Goal: Information Seeking & Learning: Check status

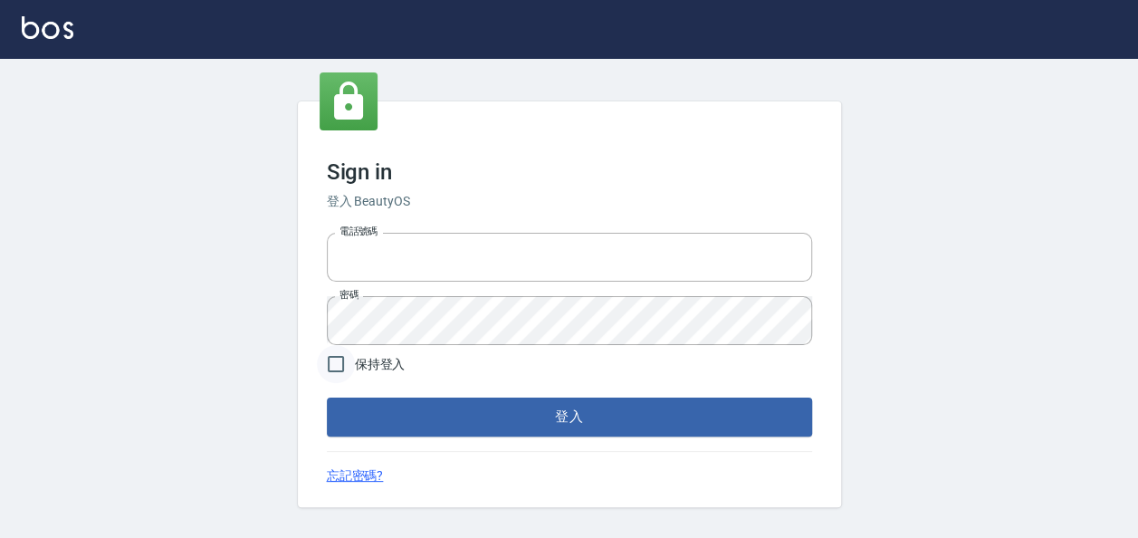
type input "22257997"
click at [340, 373] on input "保持登入" at bounding box center [336, 364] width 38 height 38
checkbox input "true"
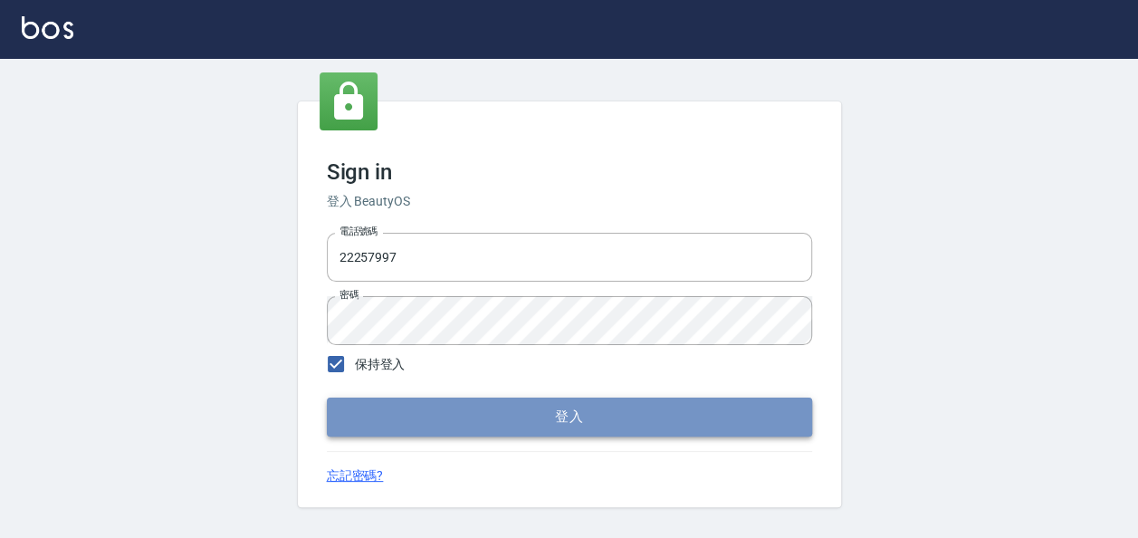
click at [397, 431] on button "登入" at bounding box center [569, 417] width 485 height 38
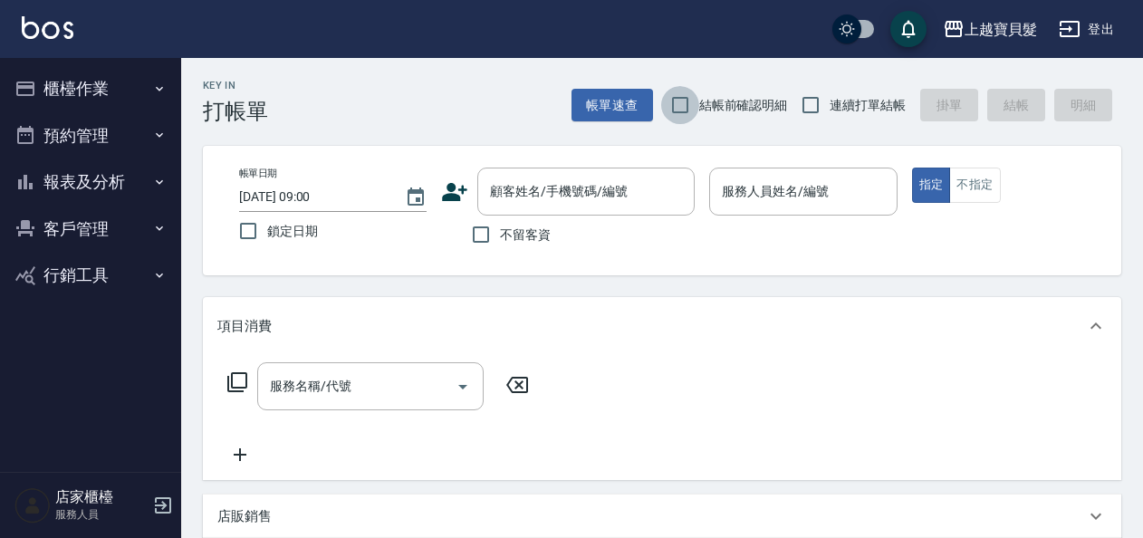
click at [691, 109] on input "結帳前確認明細" at bounding box center [680, 105] width 38 height 38
checkbox input "true"
click at [797, 114] on input "連續打單結帳" at bounding box center [811, 105] width 38 height 38
checkbox input "true"
click at [151, 179] on button "報表及分析" at bounding box center [90, 181] width 167 height 47
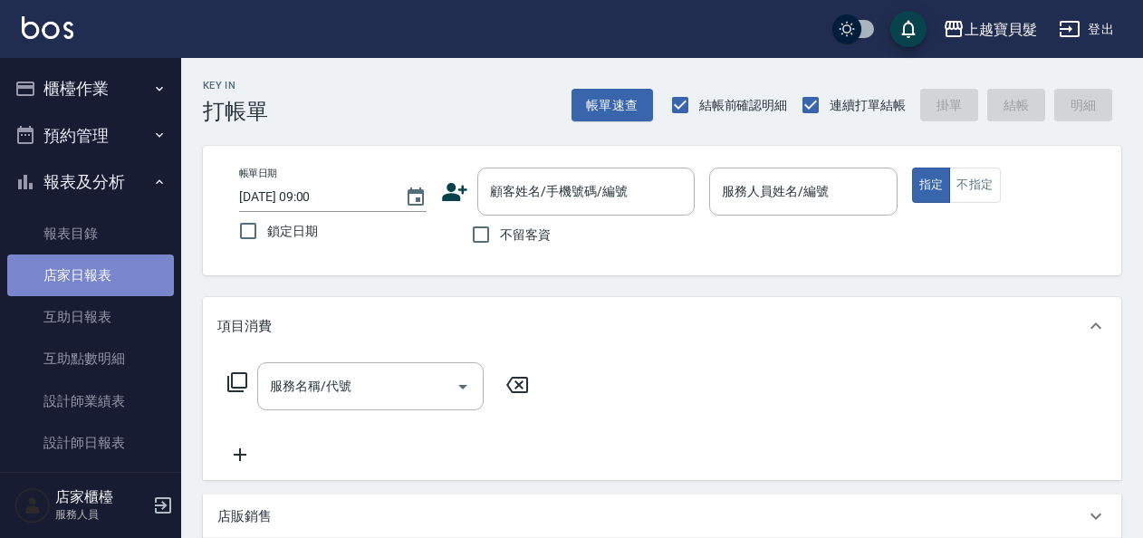
click at [132, 276] on link "店家日報表" at bounding box center [90, 275] width 167 height 42
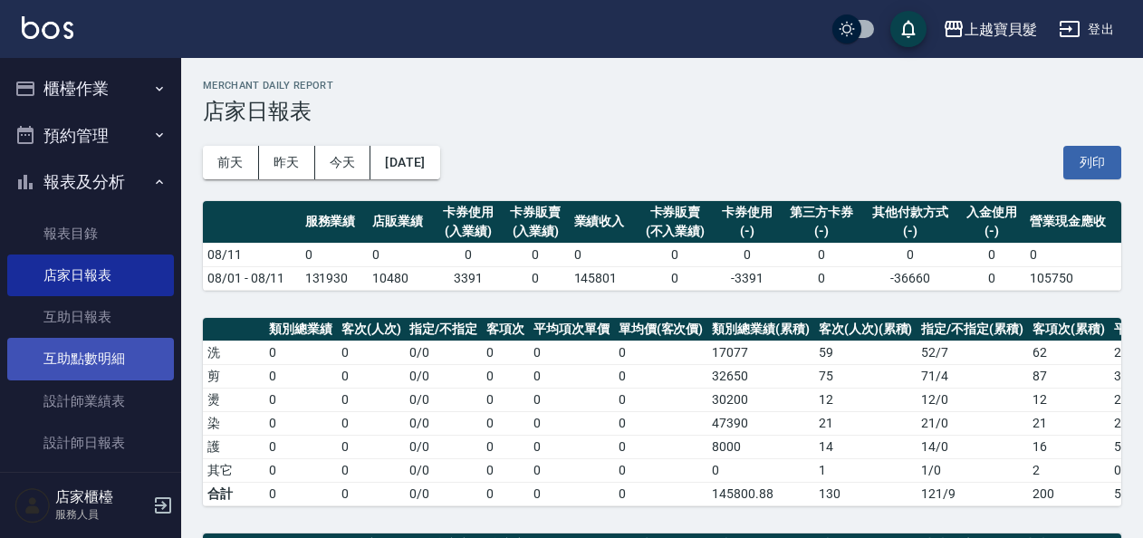
scroll to position [91, 0]
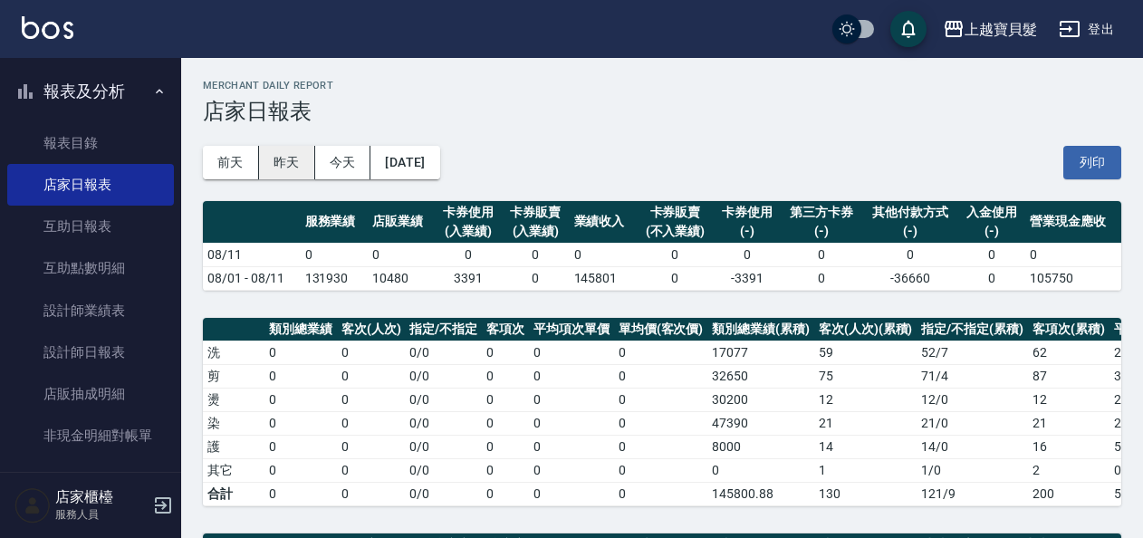
click at [284, 156] on button "昨天" at bounding box center [287, 163] width 56 height 34
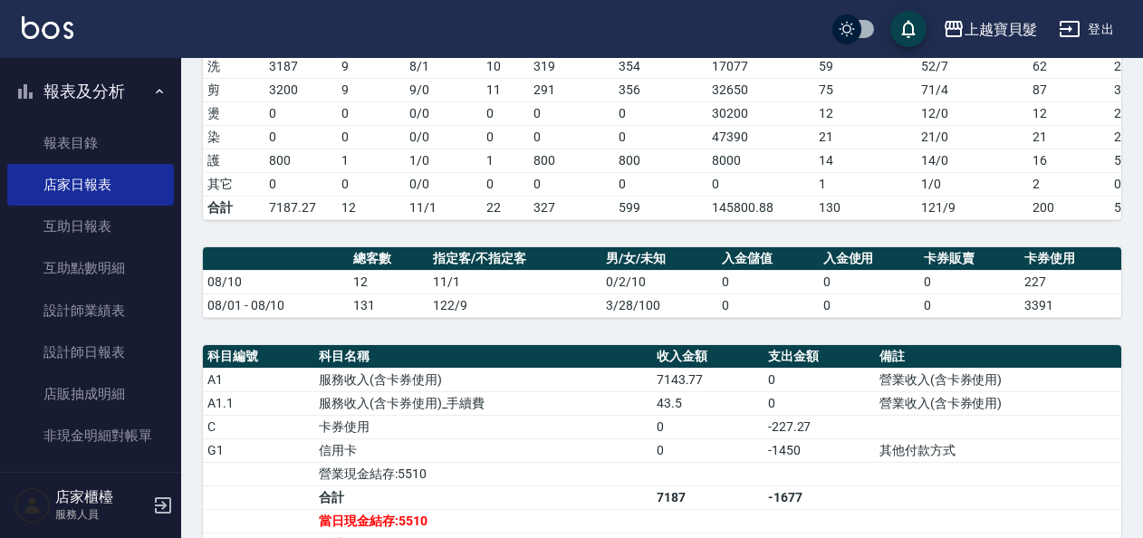
scroll to position [93, 0]
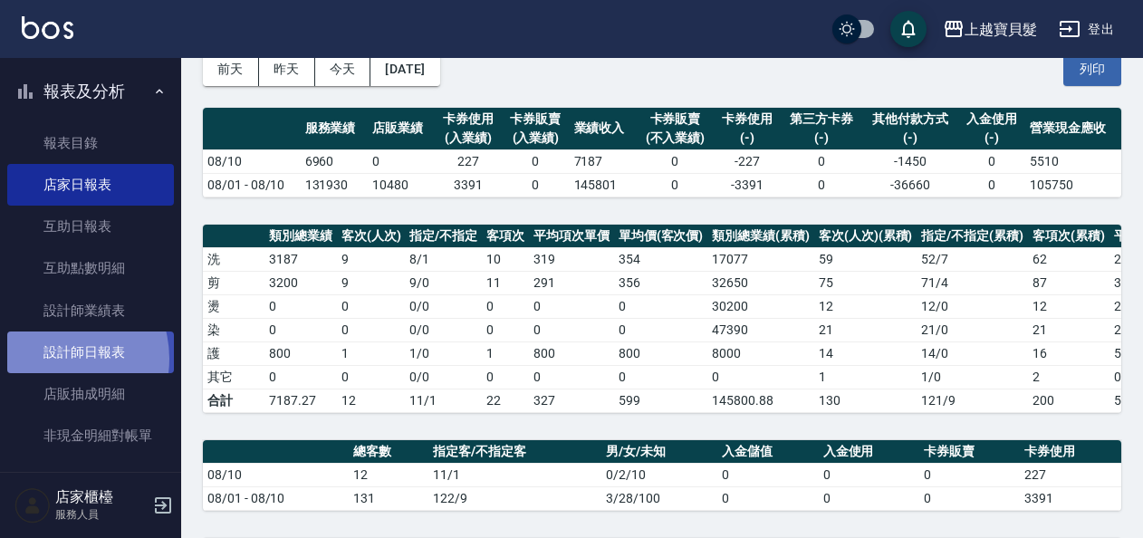
click at [54, 359] on link "設計師日報表" at bounding box center [90, 352] width 167 height 42
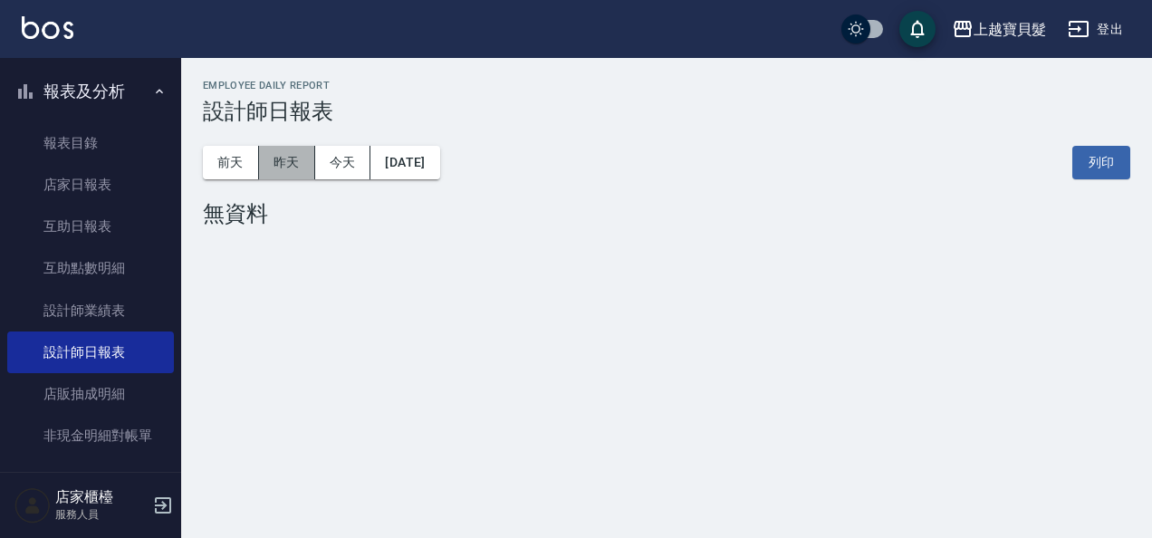
click at [266, 174] on button "昨天" at bounding box center [287, 163] width 56 height 34
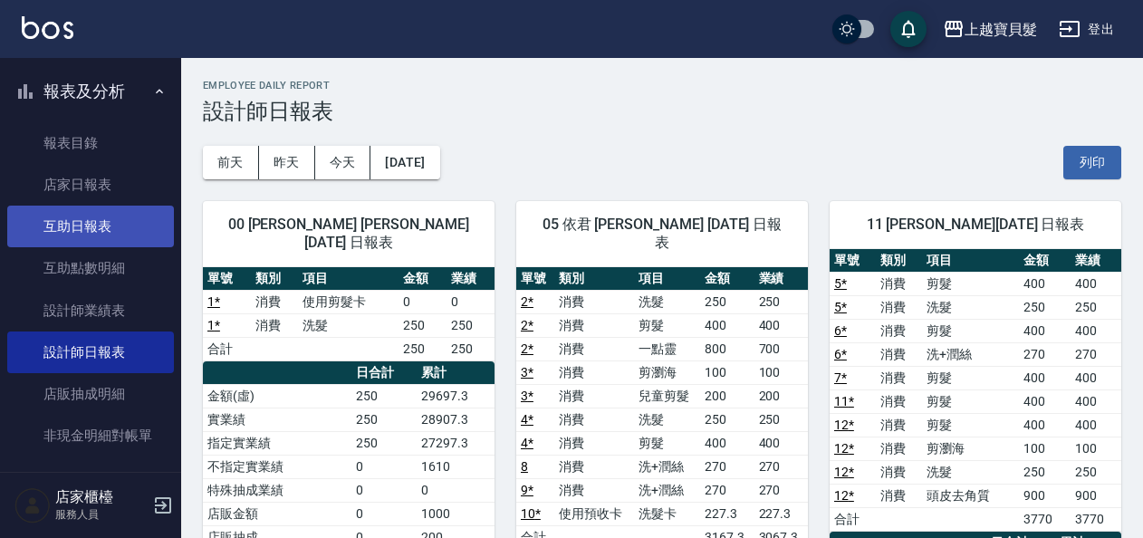
click at [116, 206] on link "互助日報表" at bounding box center [90, 227] width 167 height 42
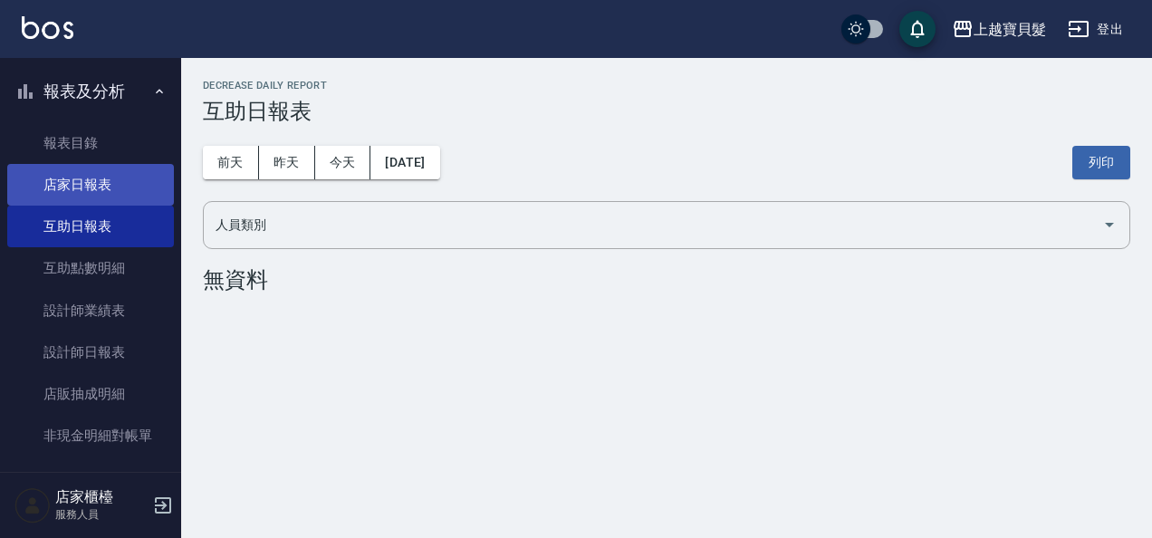
click at [117, 187] on link "店家日報表" at bounding box center [90, 185] width 167 height 42
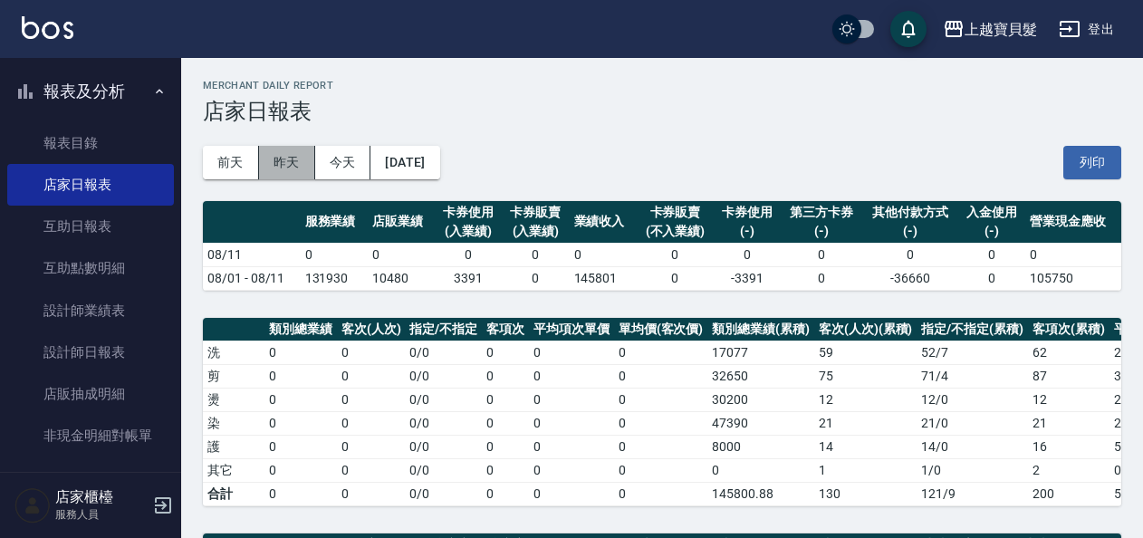
click at [269, 157] on button "昨天" at bounding box center [287, 163] width 56 height 34
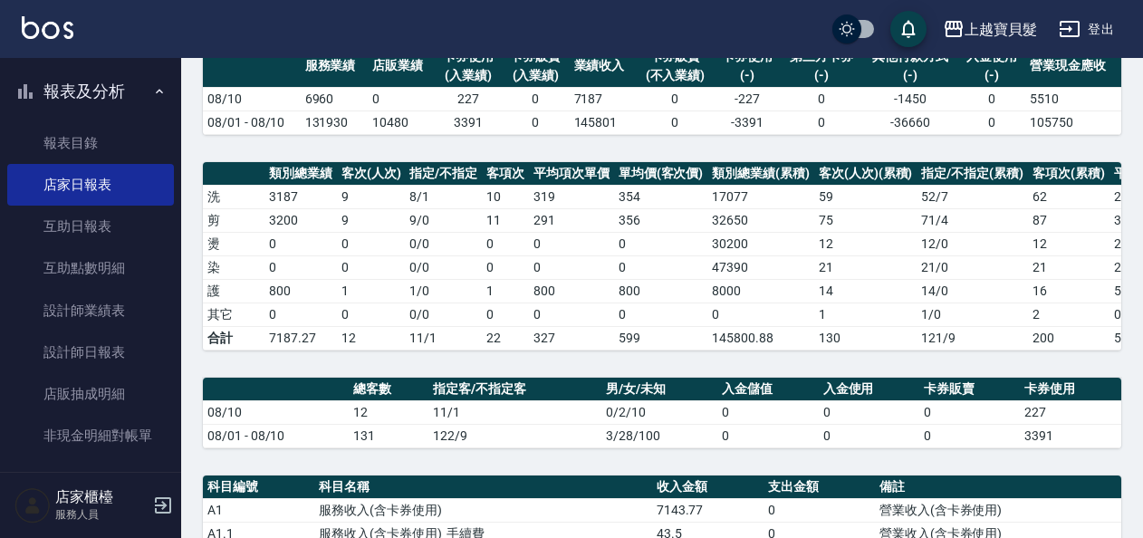
scroll to position [91, 0]
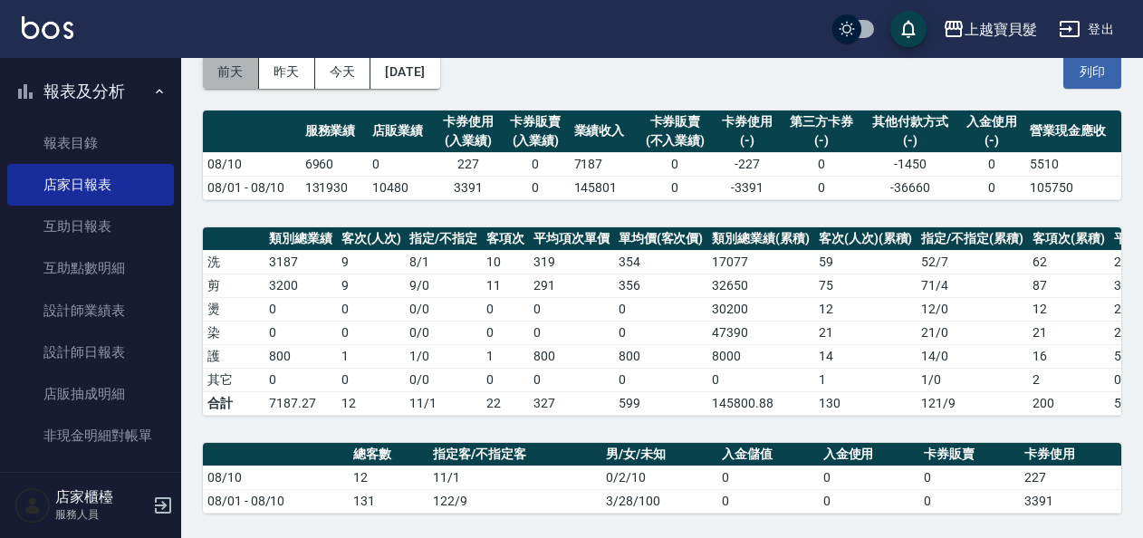
click at [244, 80] on button "前天" at bounding box center [231, 72] width 56 height 34
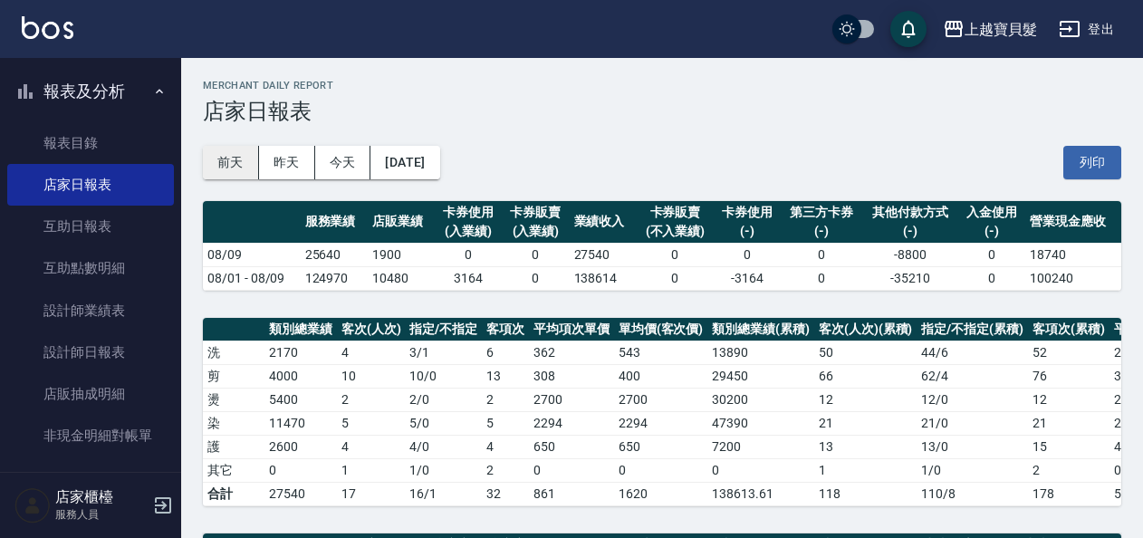
click at [225, 157] on button "前天" at bounding box center [231, 163] width 56 height 34
click at [431, 170] on button "[DATE]" at bounding box center [404, 163] width 69 height 34
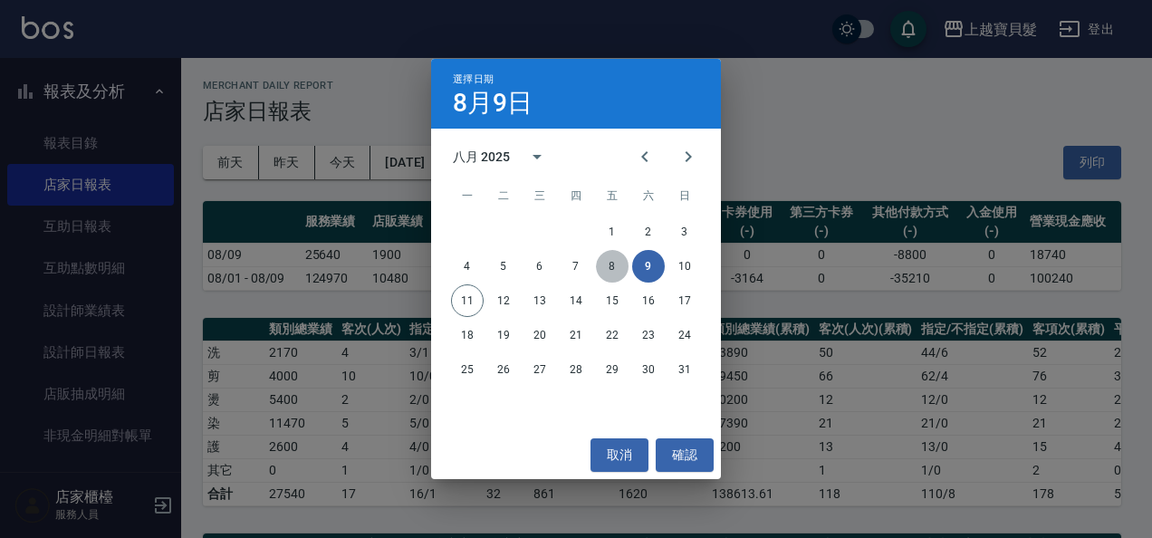
click at [609, 256] on button "8" at bounding box center [612, 266] width 33 height 33
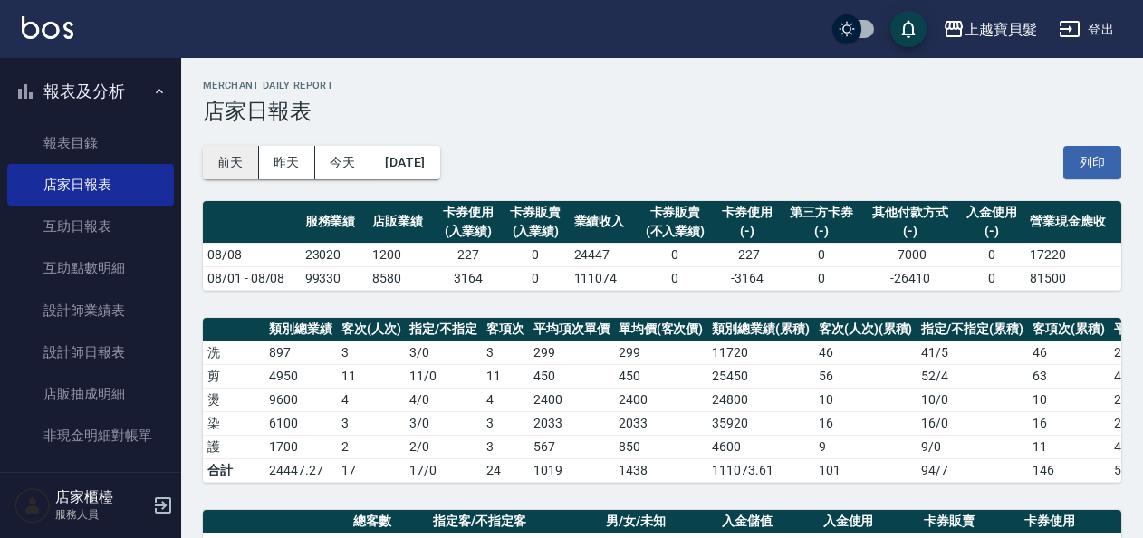
click at [240, 158] on button "前天" at bounding box center [231, 163] width 56 height 34
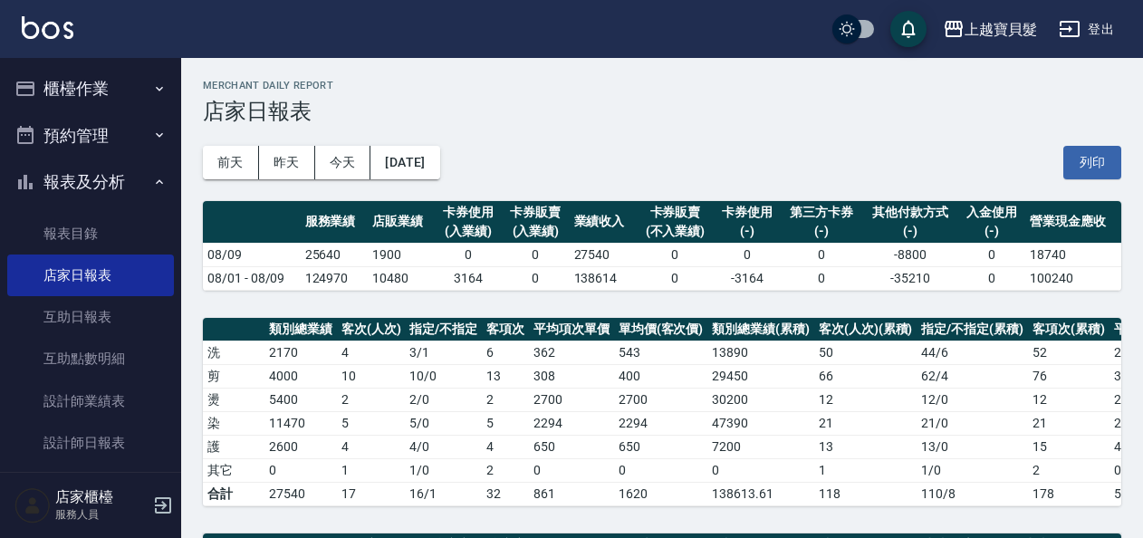
click at [49, 98] on button "櫃檯作業" at bounding box center [90, 88] width 167 height 47
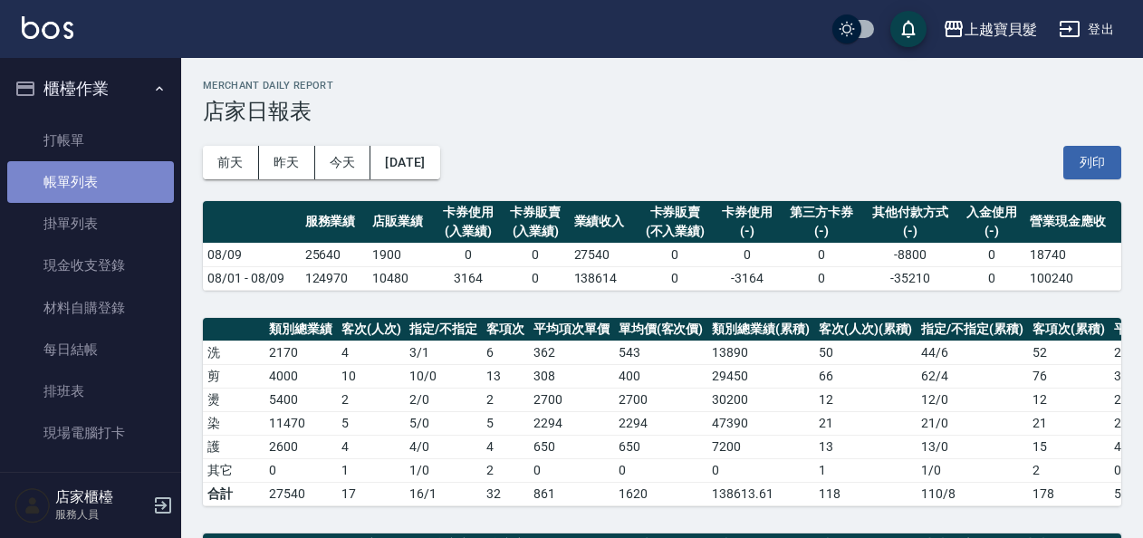
click at [110, 174] on link "帳單列表" at bounding box center [90, 182] width 167 height 42
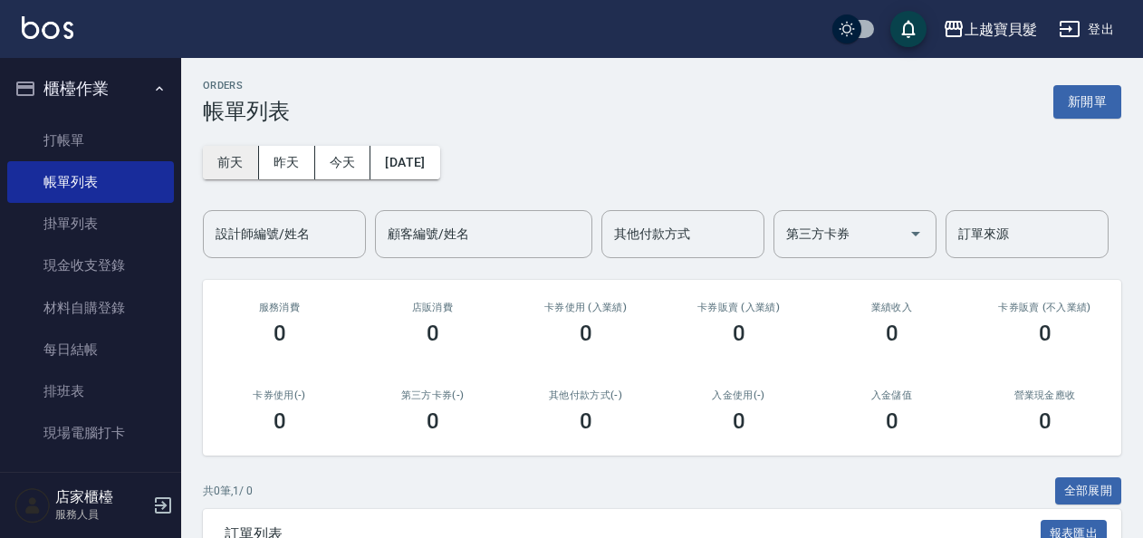
click at [231, 164] on button "前天" at bounding box center [231, 163] width 56 height 34
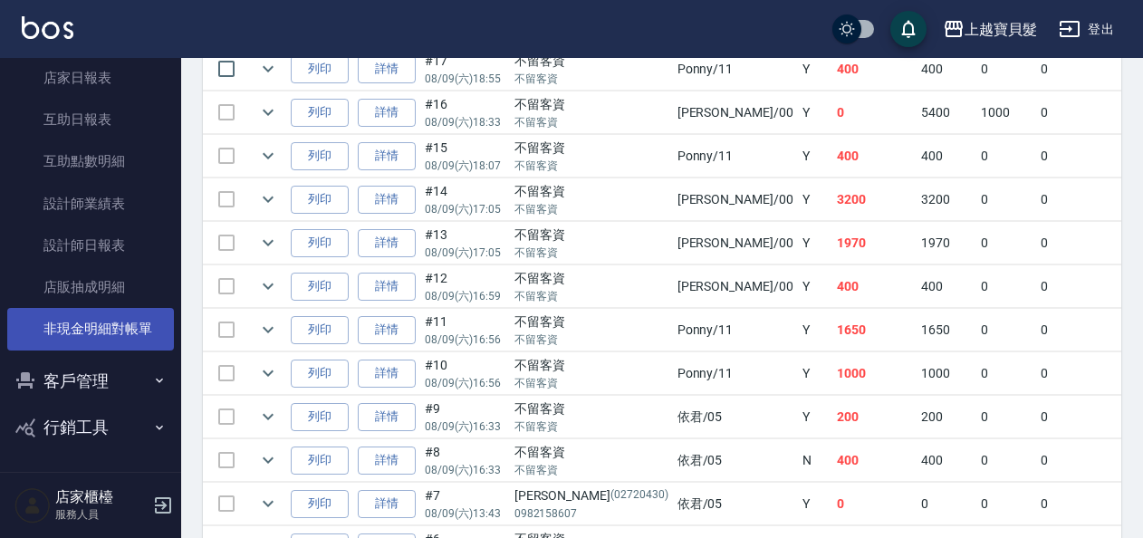
scroll to position [634, 0]
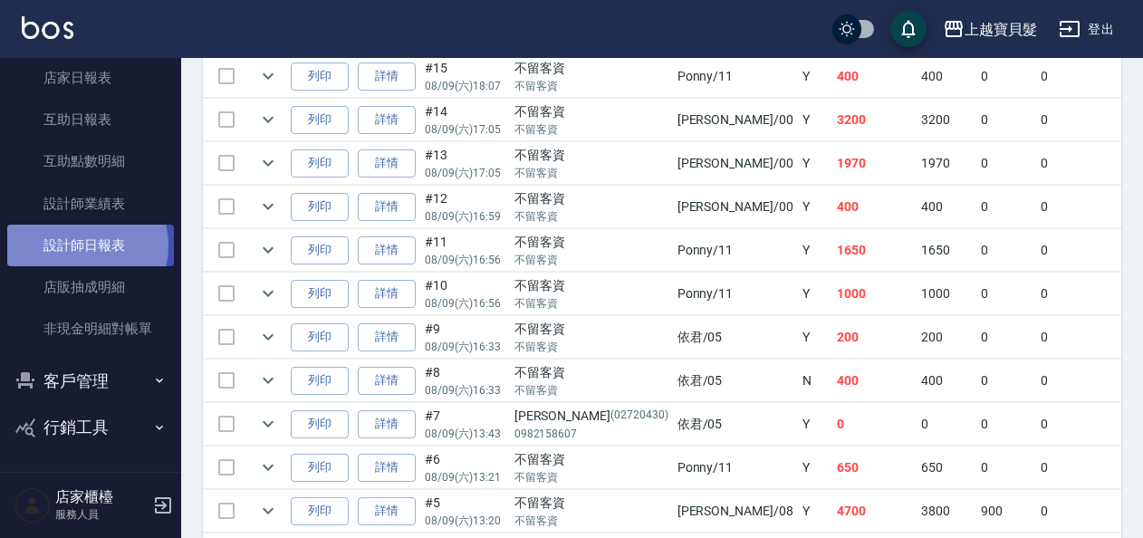
click at [80, 245] on link "設計師日報表" at bounding box center [90, 246] width 167 height 42
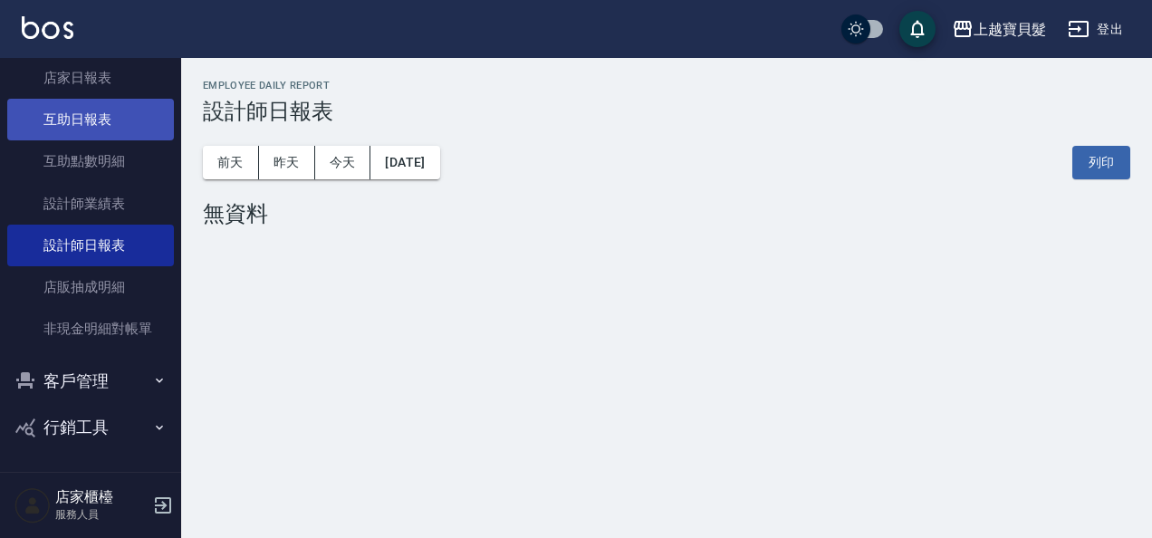
click at [103, 131] on link "互助日報表" at bounding box center [90, 120] width 167 height 42
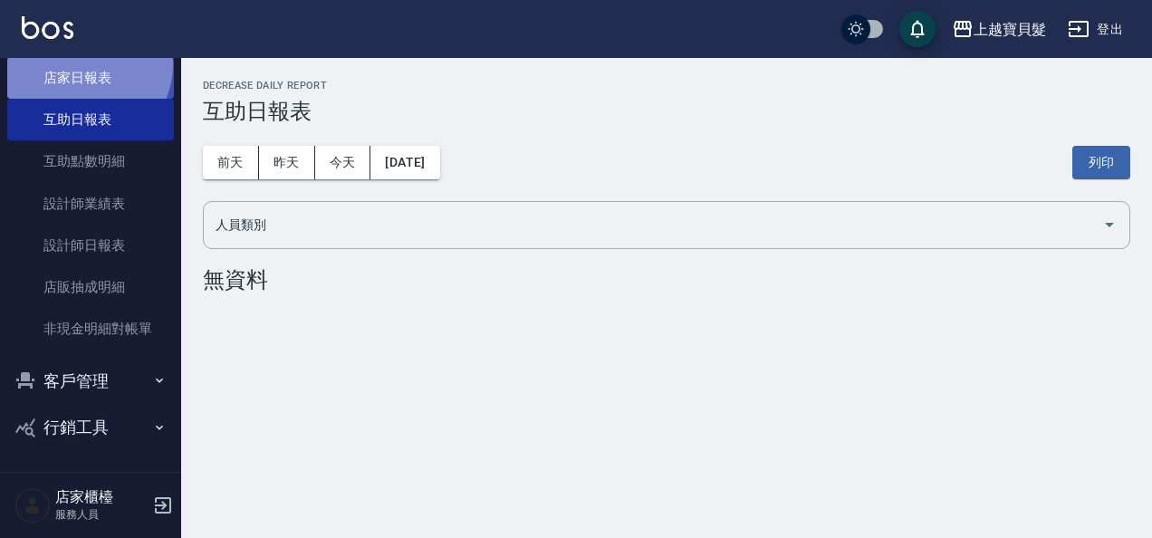
click at [83, 65] on link "店家日報表" at bounding box center [90, 78] width 167 height 42
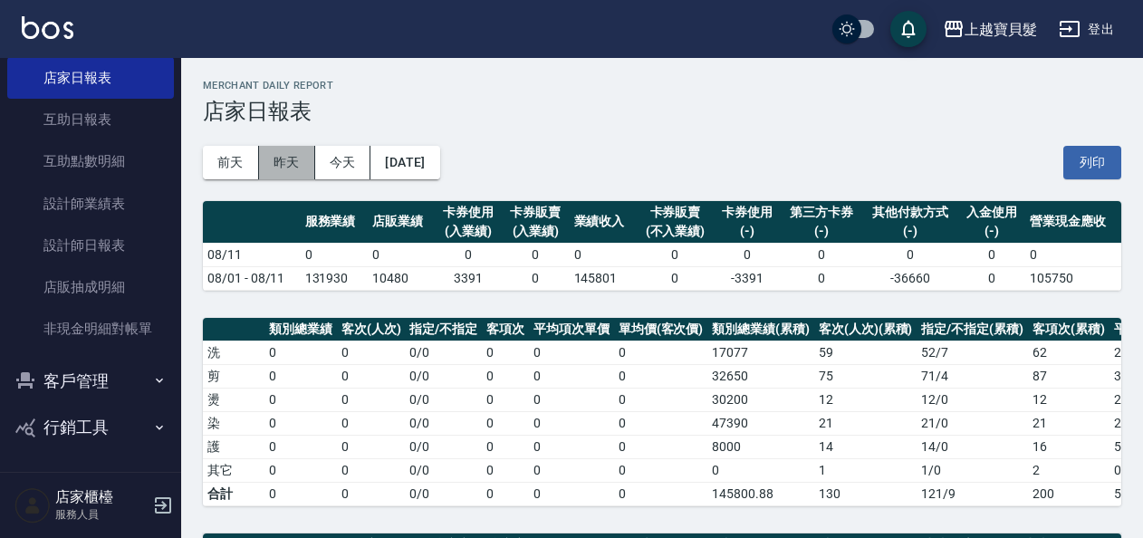
click at [295, 163] on button "昨天" at bounding box center [287, 163] width 56 height 34
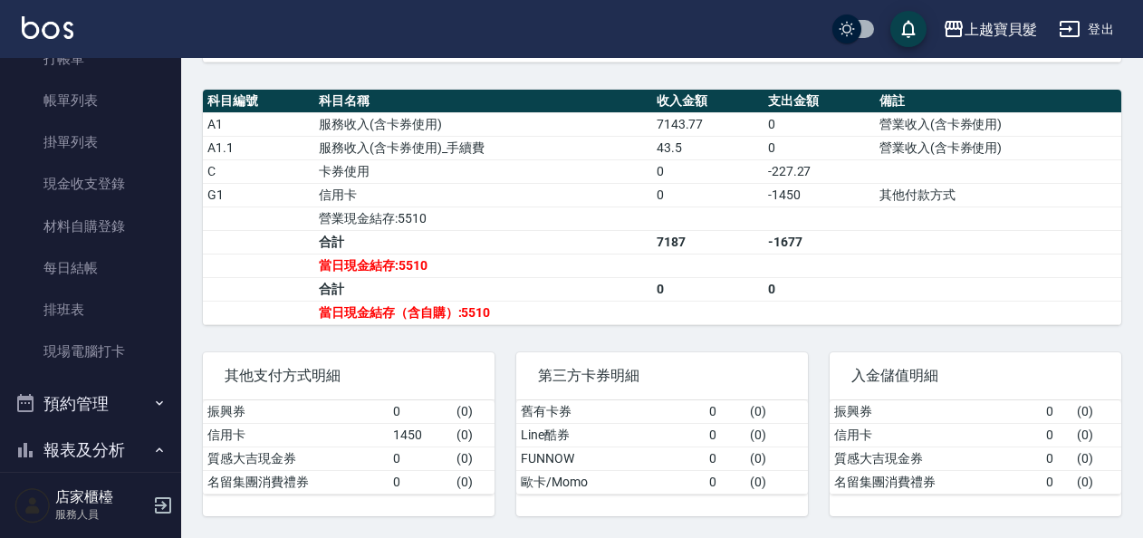
scroll to position [4, 0]
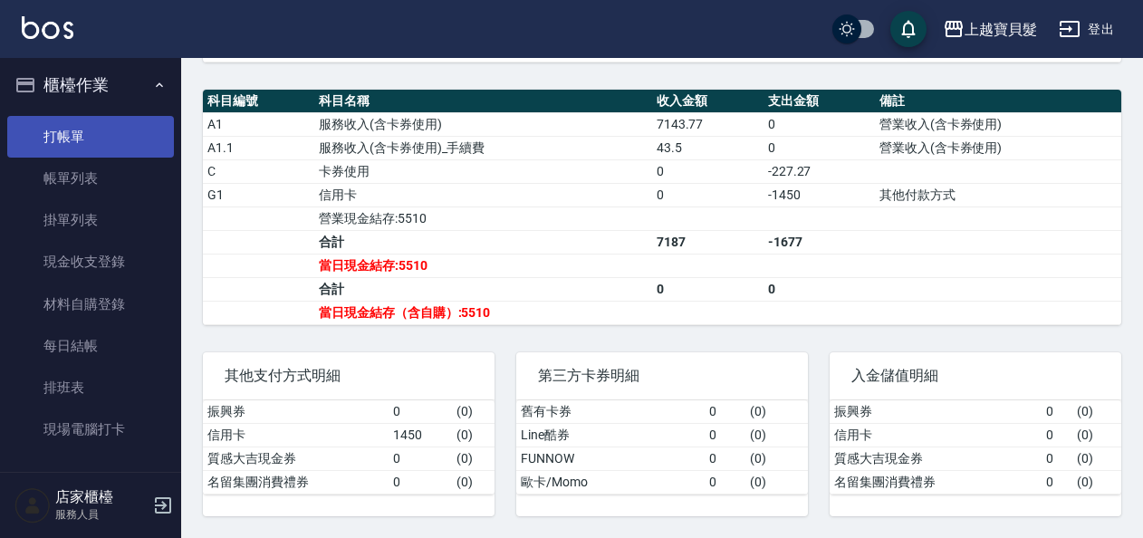
click at [97, 141] on link "打帳單" at bounding box center [90, 137] width 167 height 42
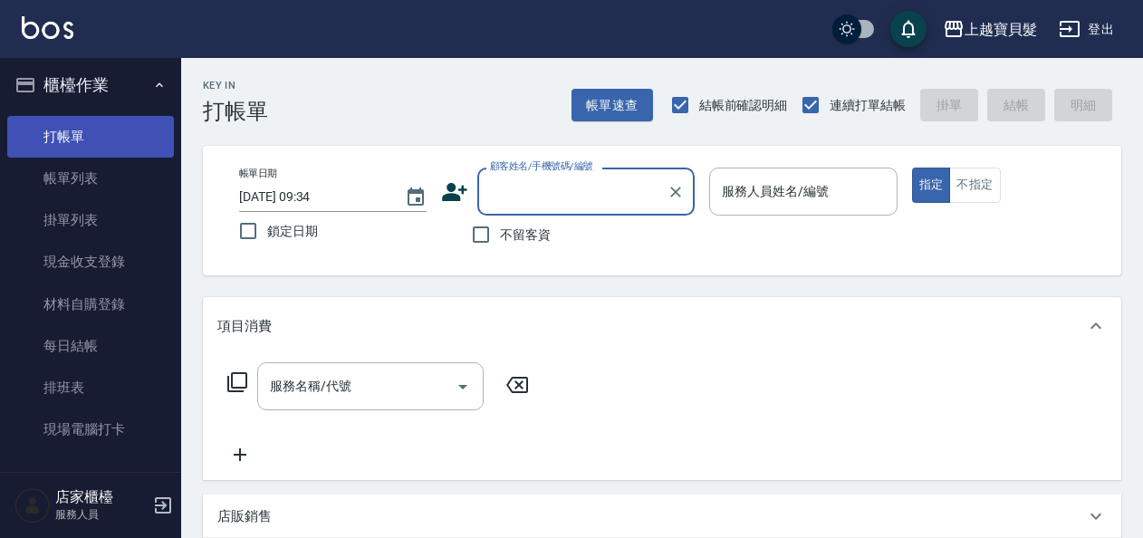
click at [127, 141] on link "打帳單" at bounding box center [90, 137] width 167 height 42
